Goal: Information Seeking & Learning: Learn about a topic

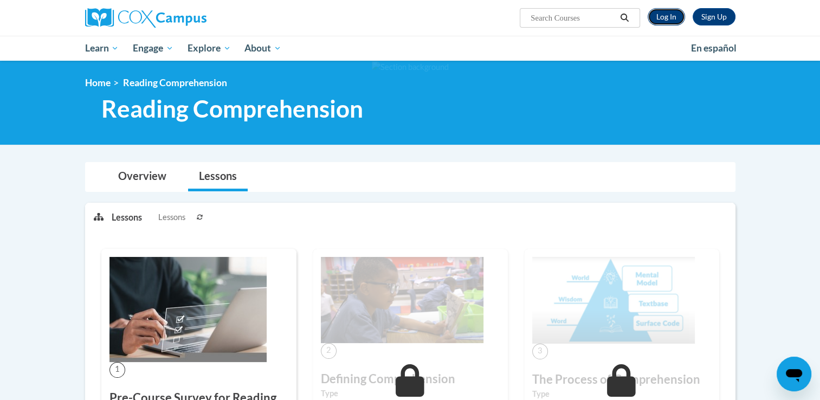
click at [665, 21] on link "Log In" at bounding box center [666, 16] width 37 height 17
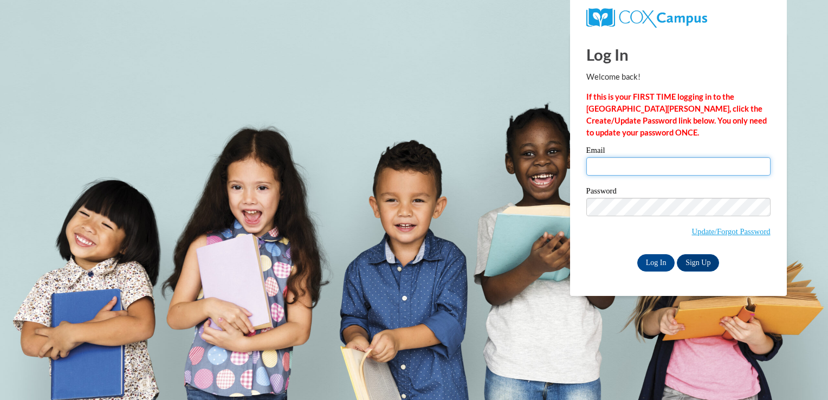
click at [612, 170] on input "Email" at bounding box center [679, 166] width 184 height 18
type input "[EMAIL_ADDRESS][DOMAIN_NAME]"
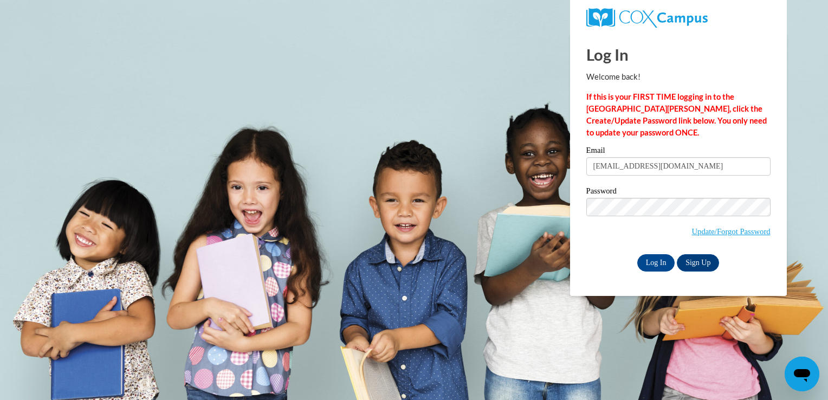
click at [792, 182] on body "Log In Welcome back! If this is your FIRST TIME logging in to the [GEOGRAPHIC_D…" at bounding box center [414, 200] width 828 height 400
click at [650, 271] on input "Log In" at bounding box center [657, 262] width 38 height 17
click at [651, 269] on input "Log In" at bounding box center [657, 262] width 38 height 17
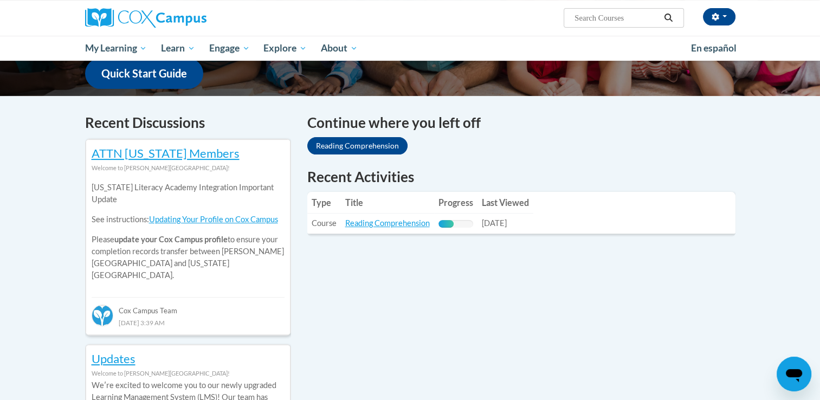
scroll to position [288, 0]
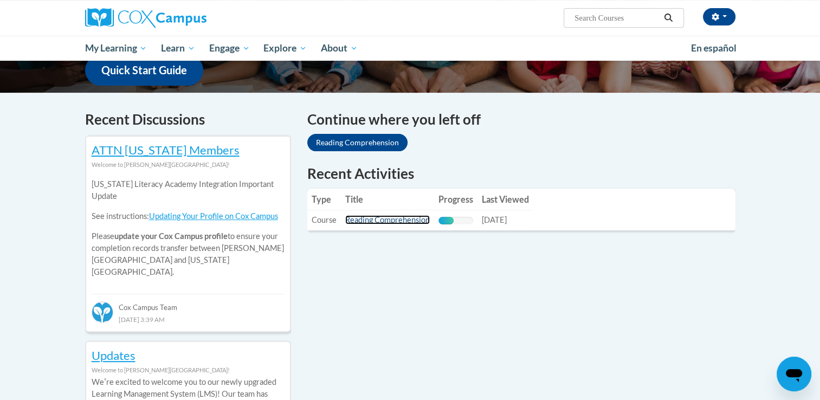
click at [405, 220] on link "Reading Comprehension" at bounding box center [387, 219] width 85 height 9
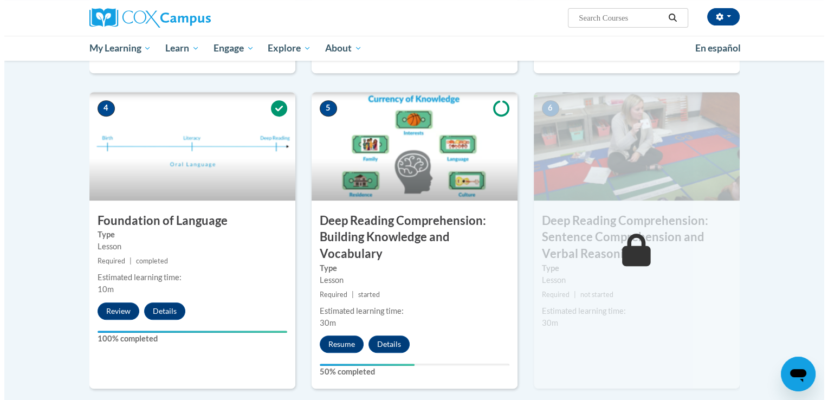
scroll to position [478, 0]
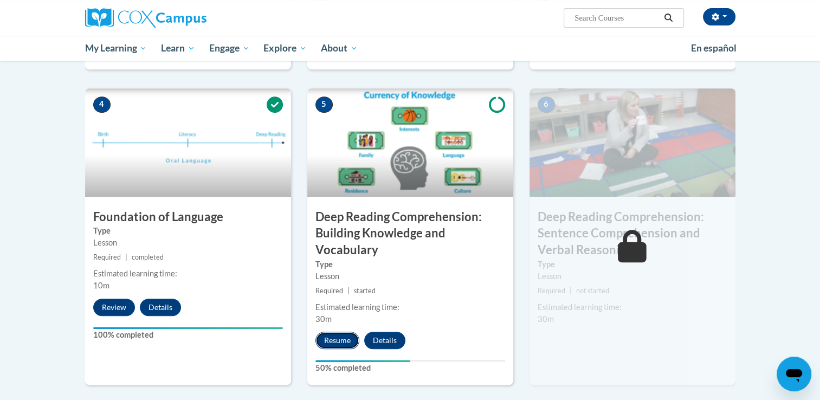
click at [328, 338] on button "Resume" at bounding box center [338, 340] width 44 height 17
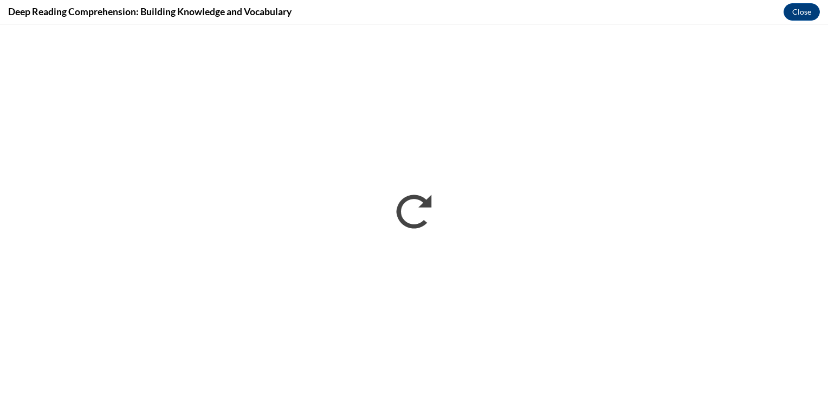
scroll to position [0, 0]
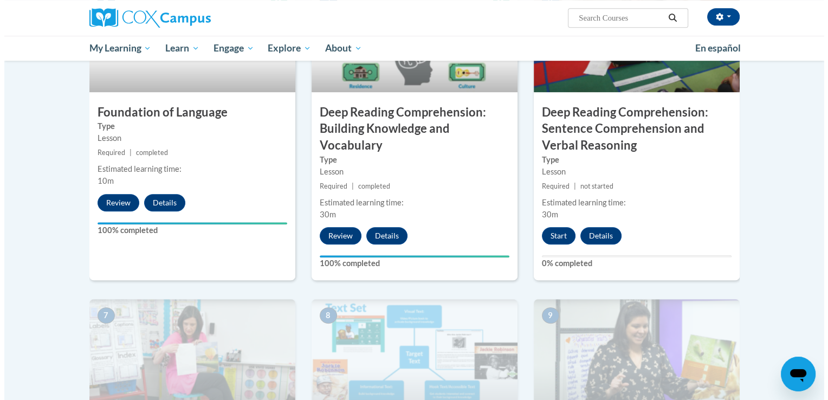
scroll to position [588, 0]
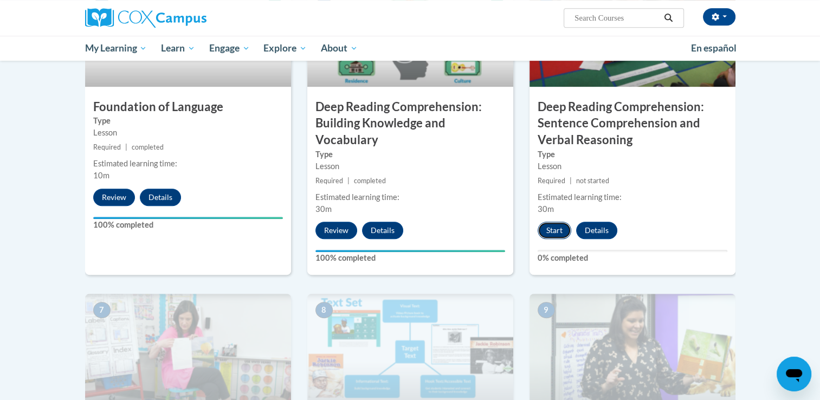
click at [549, 231] on button "Start" at bounding box center [555, 230] width 34 height 17
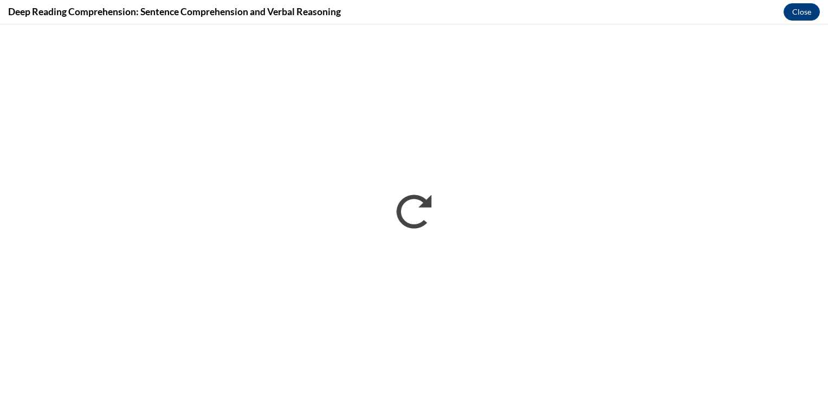
scroll to position [0, 0]
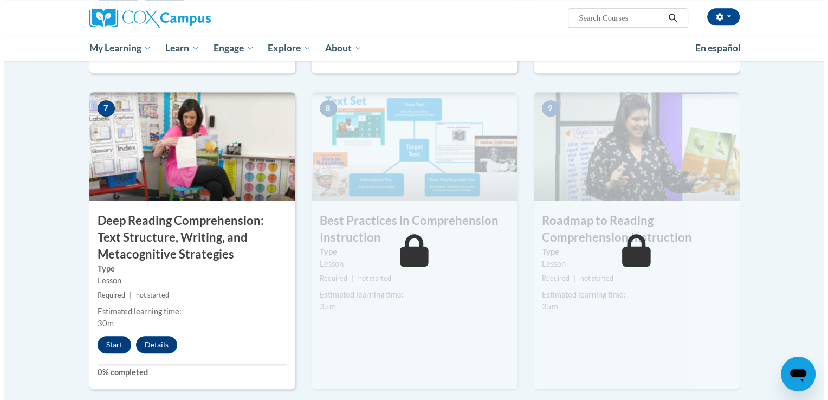
scroll to position [847, 0]
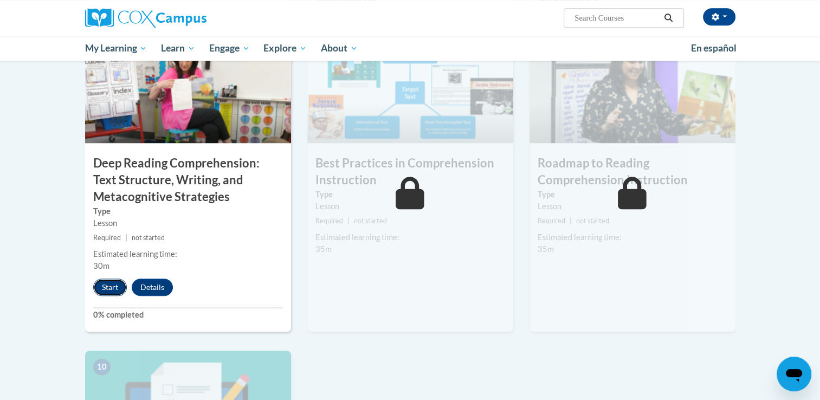
click at [113, 287] on button "Start" at bounding box center [110, 287] width 34 height 17
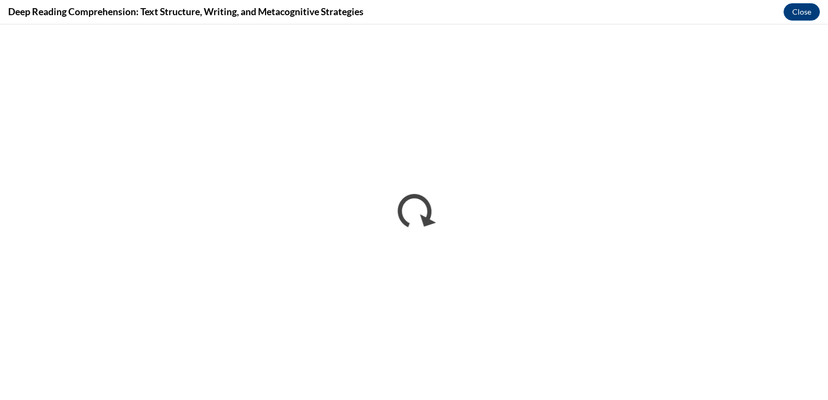
scroll to position [0, 0]
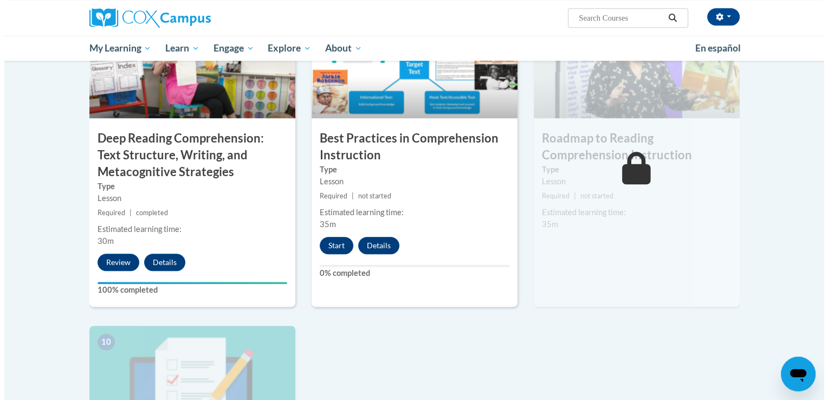
scroll to position [876, 0]
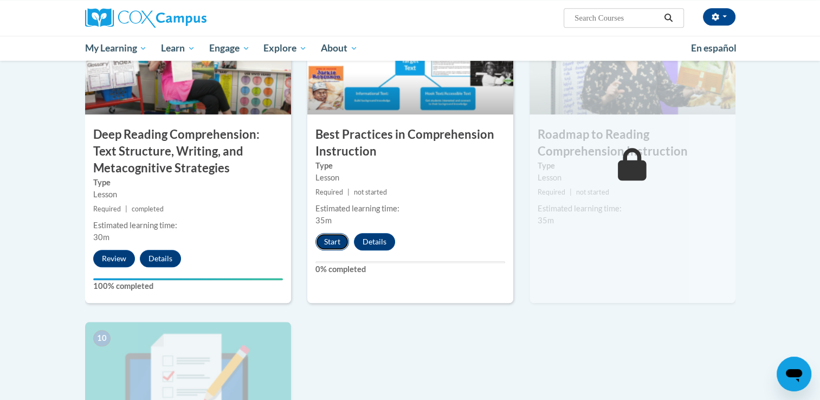
click at [326, 235] on button "Start" at bounding box center [333, 241] width 34 height 17
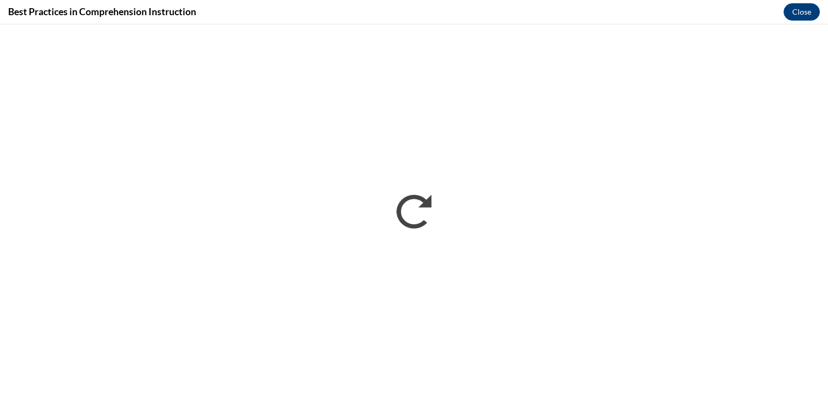
scroll to position [0, 0]
